Goal: Transaction & Acquisition: Obtain resource

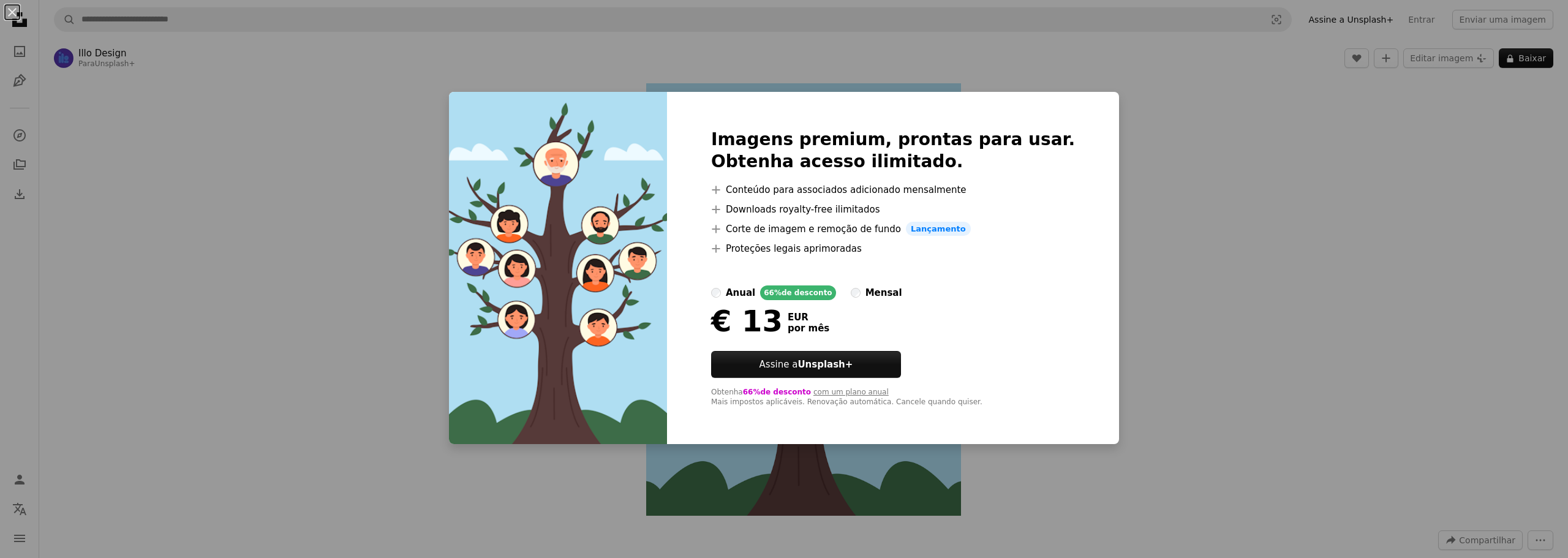
click at [1156, 185] on div "An X shape Imagens premium, prontas para usar. Obtenha acesso ilimitado. A plus…" at bounding box center [784, 279] width 1568 height 558
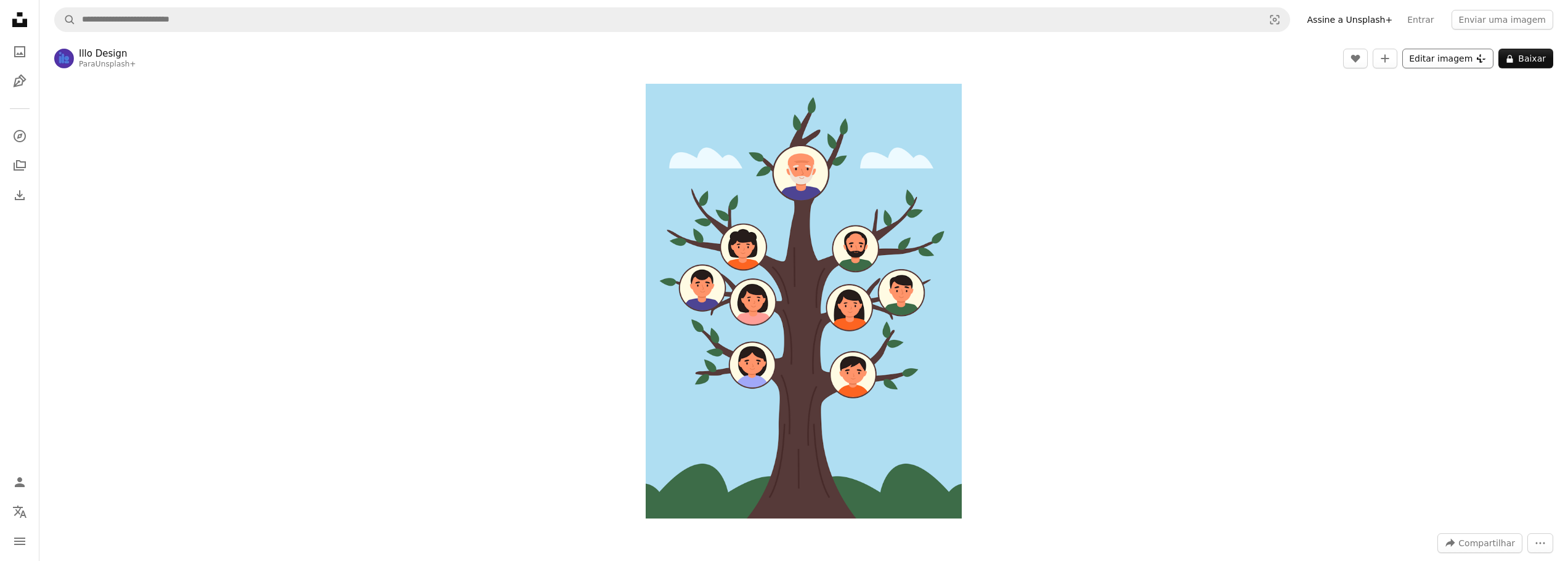
click at [1465, 61] on button "Editar imagem Plus sign for Unsplash+" at bounding box center [1447, 58] width 91 height 20
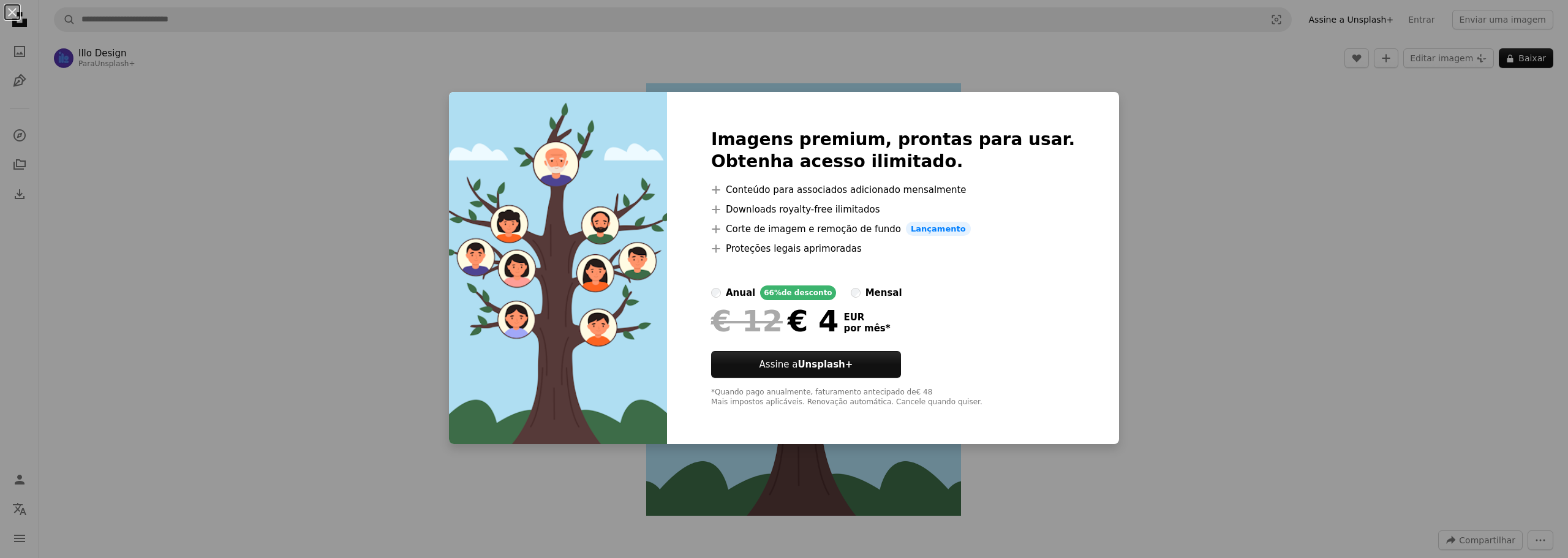
click at [1256, 254] on div "An X shape Imagens premium, prontas para usar. Obtenha acesso ilimitado. A plus…" at bounding box center [784, 279] width 1568 height 558
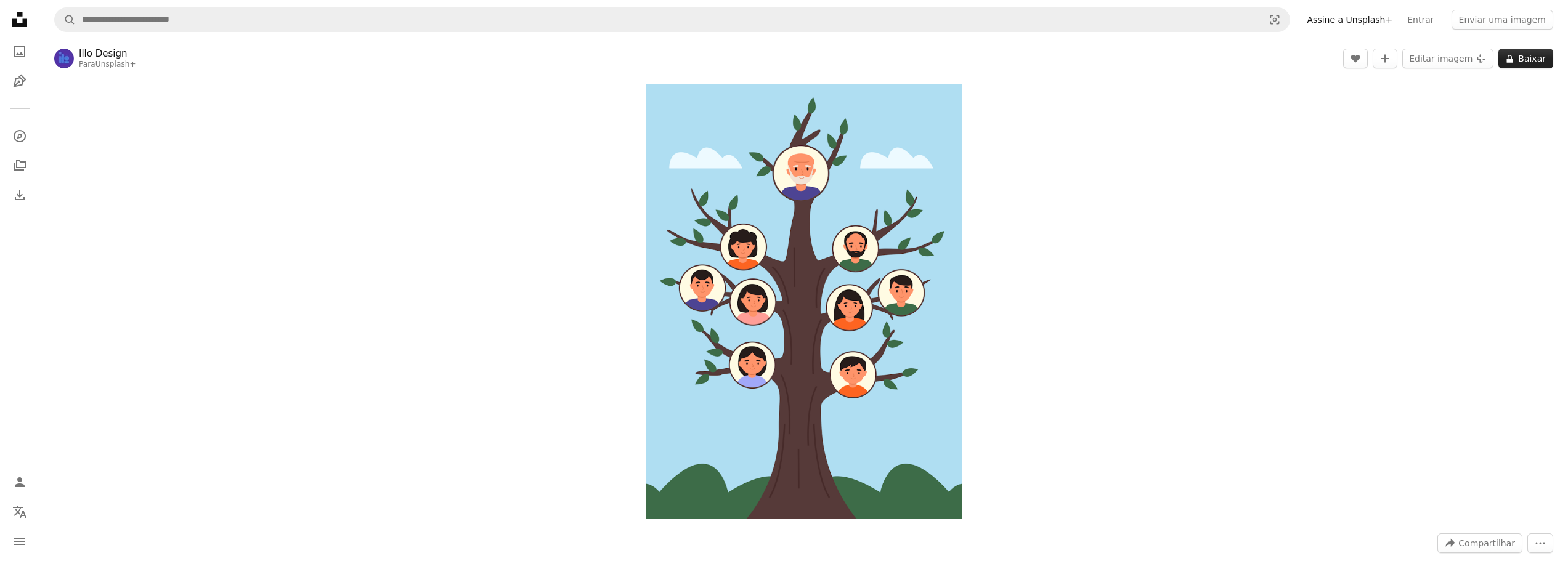
click at [1513, 60] on icon at bounding box center [1510, 59] width 6 height 8
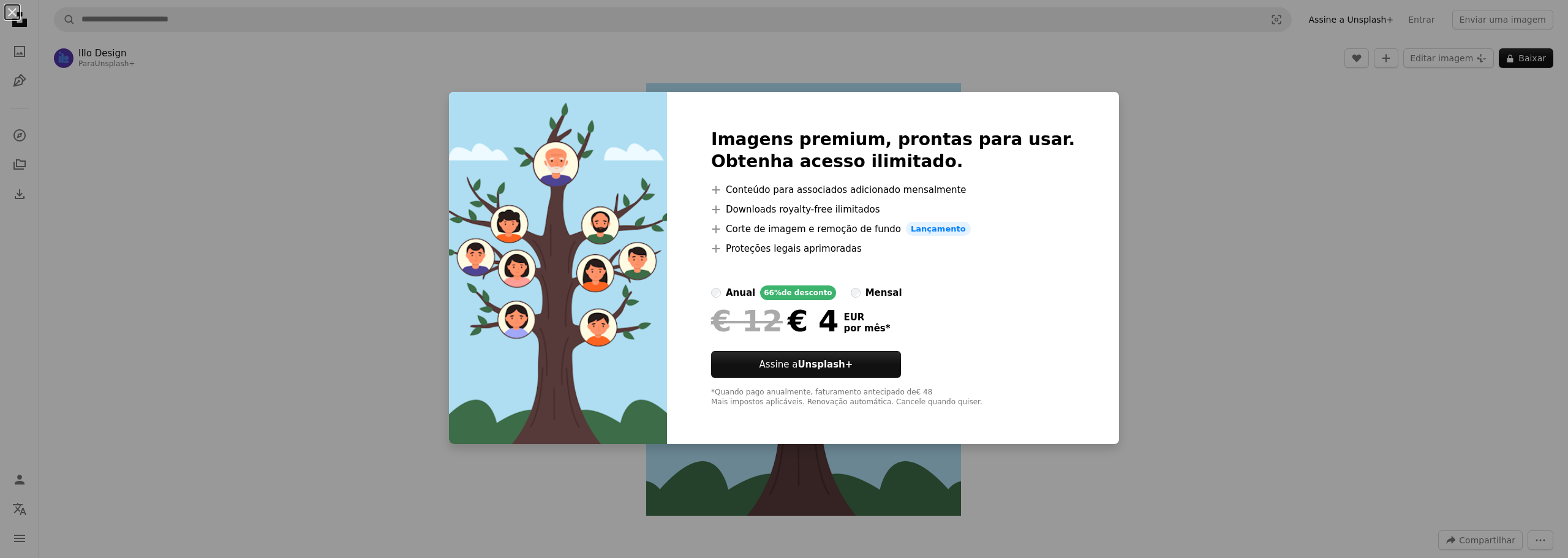
click at [984, 355] on div "Imagens premium, prontas para usar. Obtenha acesso ilimitado. A plus sign Conte…" at bounding box center [894, 268] width 452 height 353
click at [1156, 269] on div "An X shape Imagens premium, prontas para usar. Obtenha acesso ilimitado. A plus…" at bounding box center [784, 279] width 1568 height 558
